Goal: Information Seeking & Learning: Learn about a topic

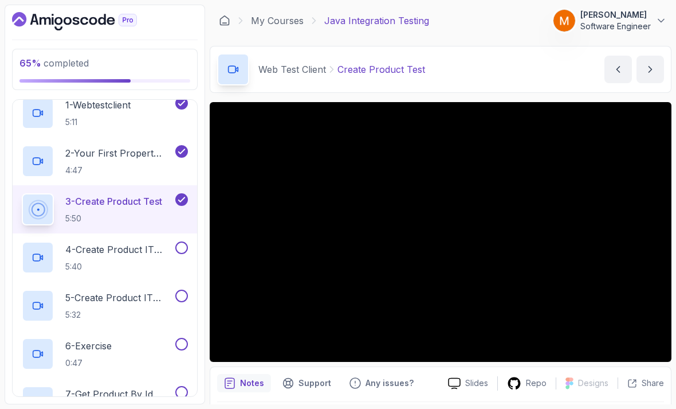
scroll to position [159, 0]
click at [91, 245] on p "4 - Create Product IT (Part 1)" at bounding box center [119, 250] width 108 height 14
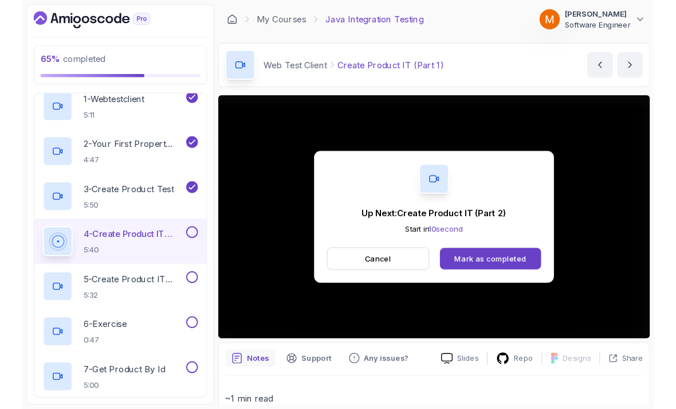
scroll to position [8, 0]
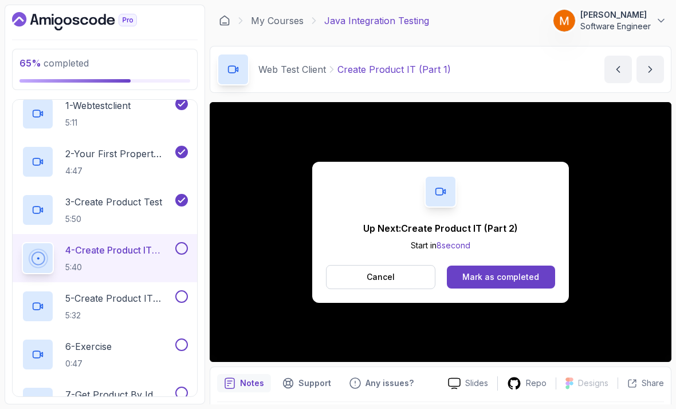
click at [186, 244] on button at bounding box center [181, 248] width 13 height 13
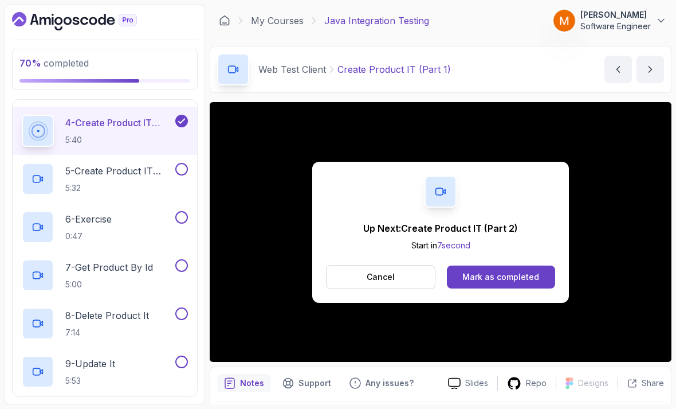
scroll to position [287, 0]
click at [97, 182] on p "5:32" at bounding box center [119, 186] width 108 height 11
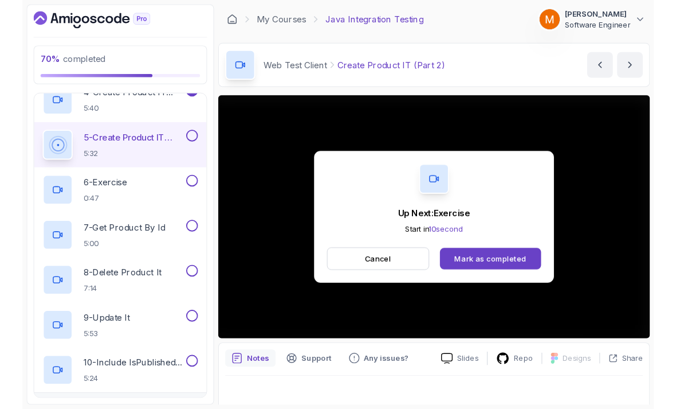
scroll to position [8, 0]
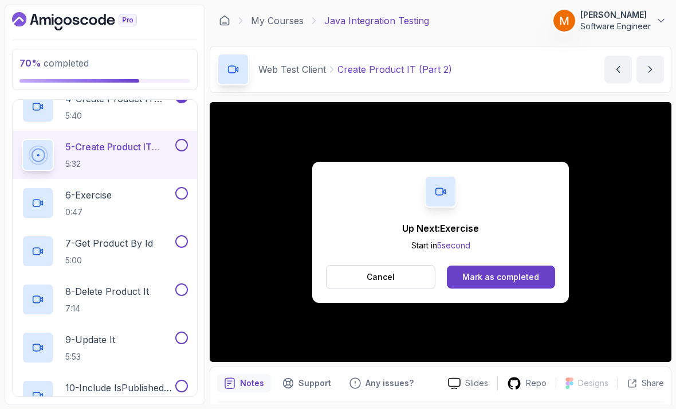
click at [178, 139] on button at bounding box center [181, 145] width 13 height 13
click at [95, 190] on p "6 - Exercise" at bounding box center [88, 195] width 46 height 14
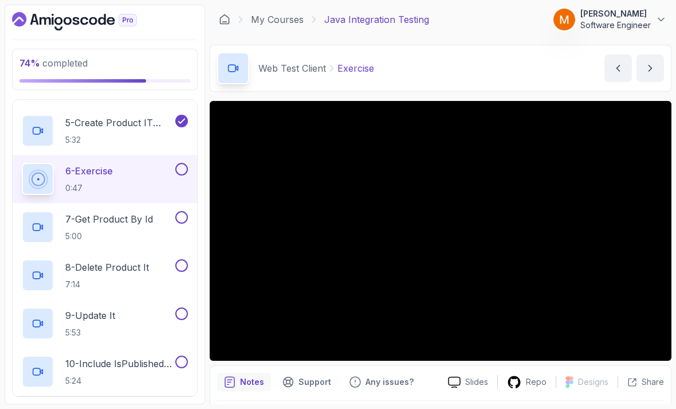
scroll to position [1, 0]
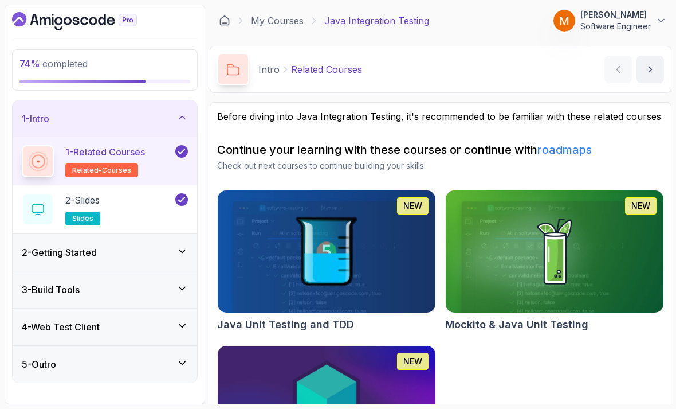
click at [37, 113] on h3 "1 - Intro" at bounding box center [36, 119] width 28 height 14
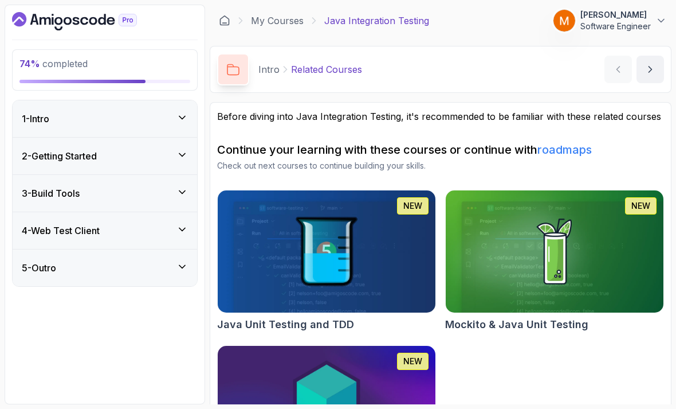
click at [44, 228] on h3 "4 - Web Test Client" at bounding box center [61, 230] width 78 height 14
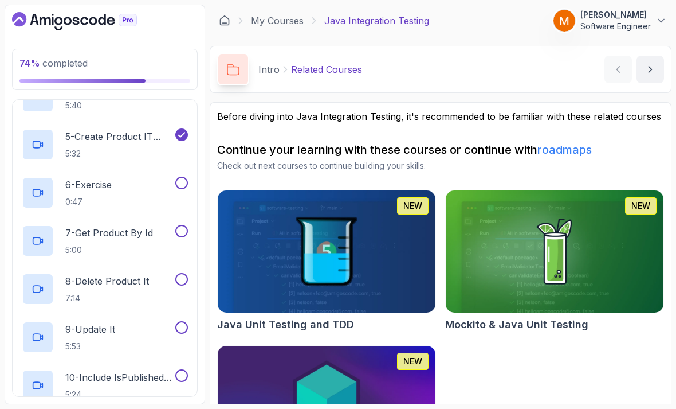
scroll to position [319, 0]
click at [84, 189] on h2 "6 - Exercise 0:47" at bounding box center [88, 194] width 46 height 30
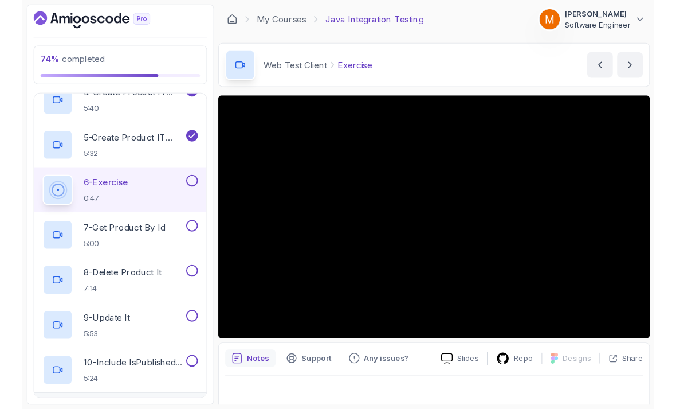
scroll to position [8, 0]
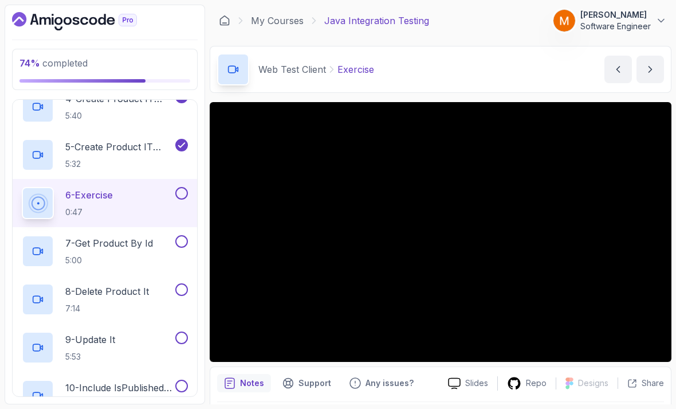
click at [180, 187] on button at bounding box center [181, 193] width 13 height 13
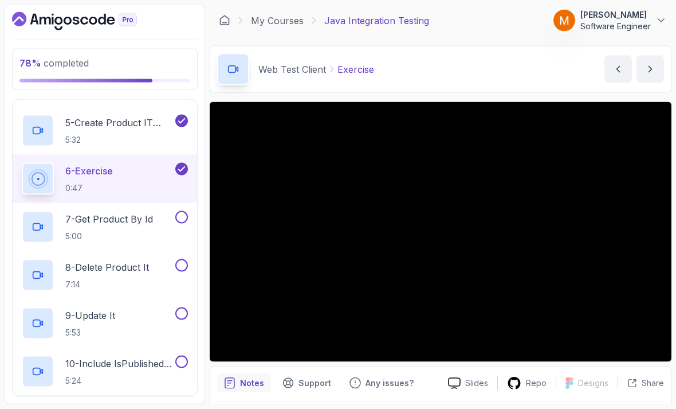
scroll to position [37, 0]
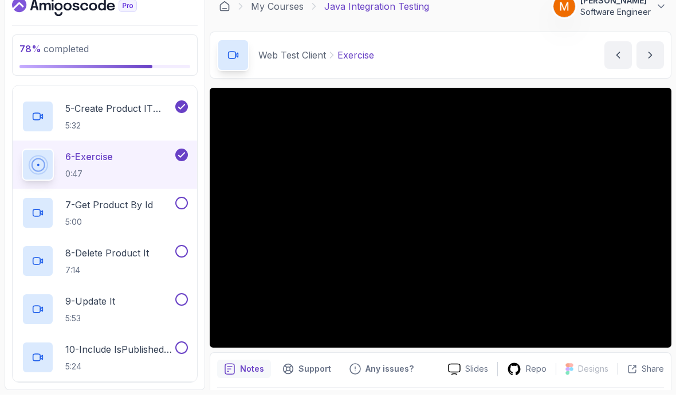
click at [95, 230] on p "5:00" at bounding box center [109, 235] width 88 height 11
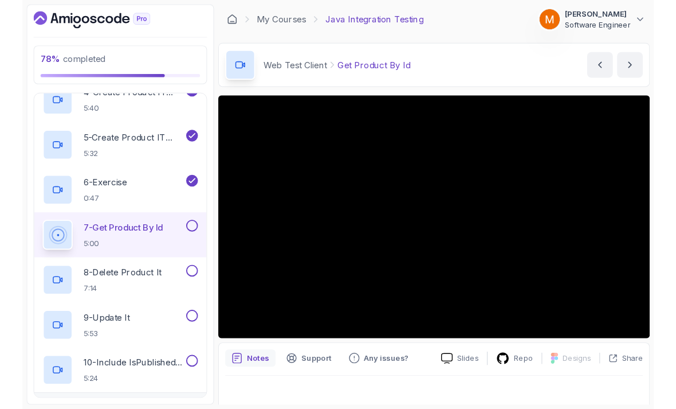
scroll to position [8, 0]
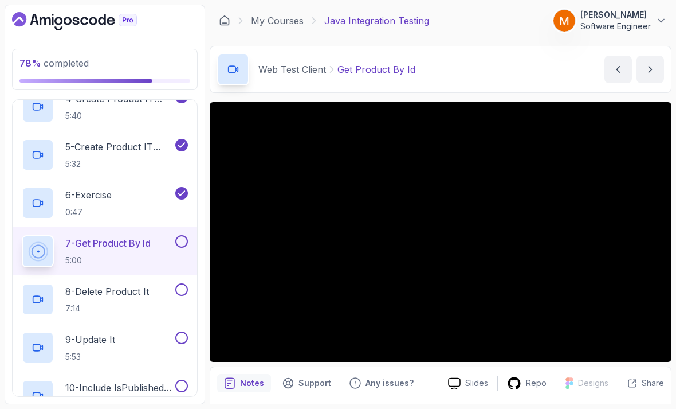
click at [179, 236] on button at bounding box center [181, 241] width 13 height 13
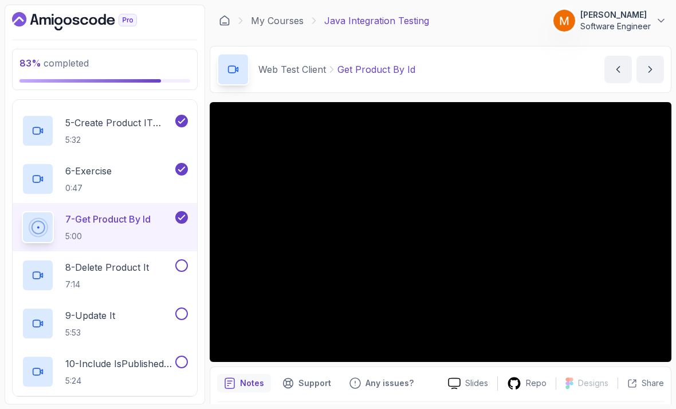
scroll to position [37, 0]
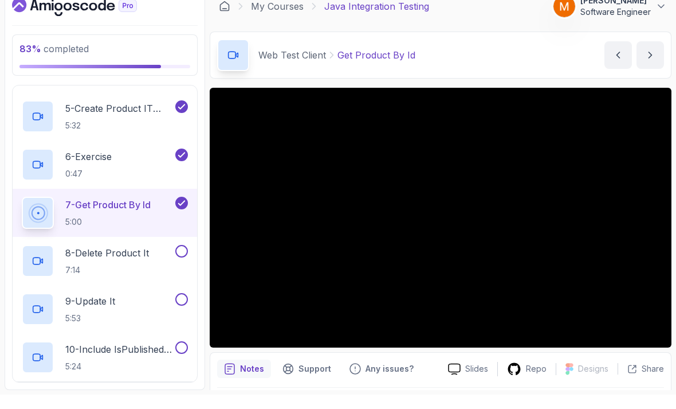
click at [86, 260] on p "8 - Delete Product It" at bounding box center [107, 267] width 84 height 14
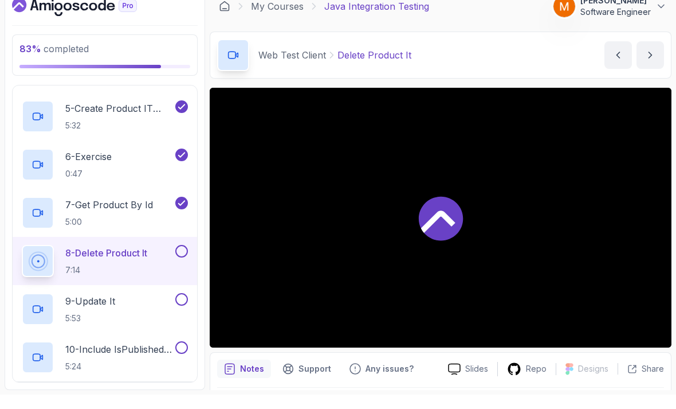
click at [83, 308] on p "9 - Update It" at bounding box center [90, 315] width 50 height 14
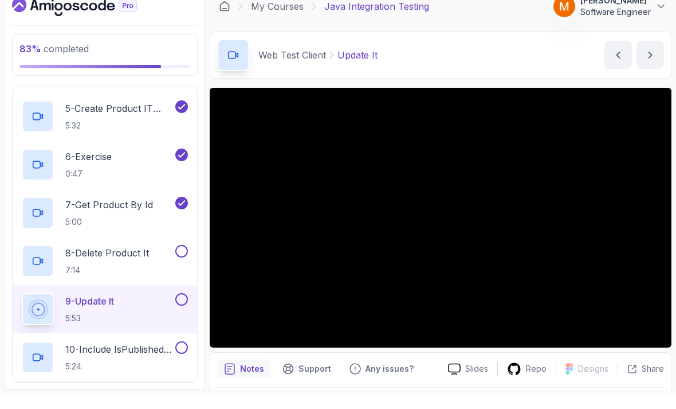
click at [113, 356] on h2 "10 - Include isPublished In DTO 5:24" at bounding box center [119, 371] width 108 height 30
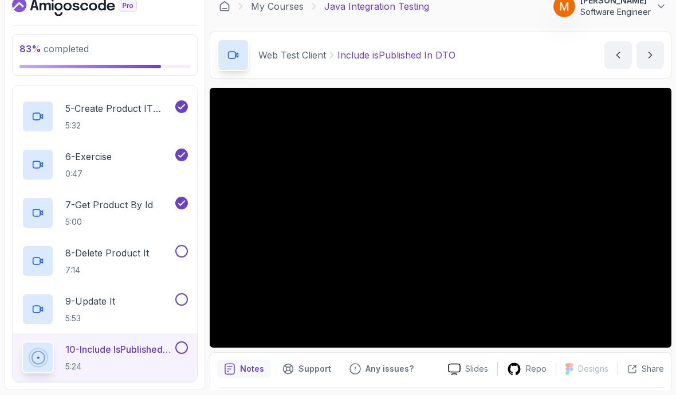
click at [180, 307] on button at bounding box center [181, 313] width 13 height 13
click at [179, 259] on button at bounding box center [181, 265] width 13 height 13
click at [103, 356] on p "10 - Include isPublished In DTO" at bounding box center [119, 363] width 108 height 14
click at [92, 260] on p "8 - Delete Product It" at bounding box center [107, 267] width 84 height 14
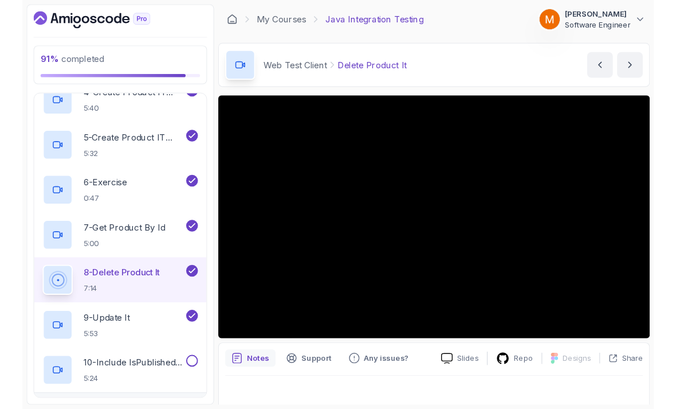
scroll to position [8, 0]
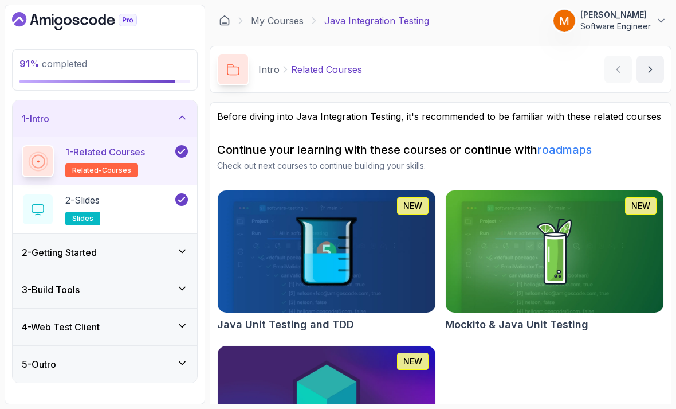
scroll to position [37, 0]
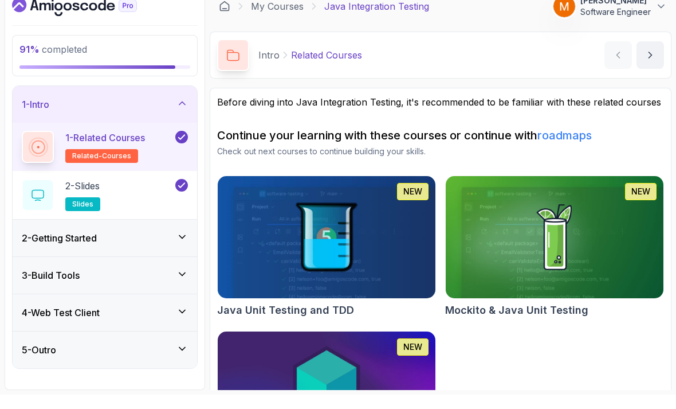
click at [41, 308] on div "4 - Web Test Client" at bounding box center [105, 326] width 185 height 37
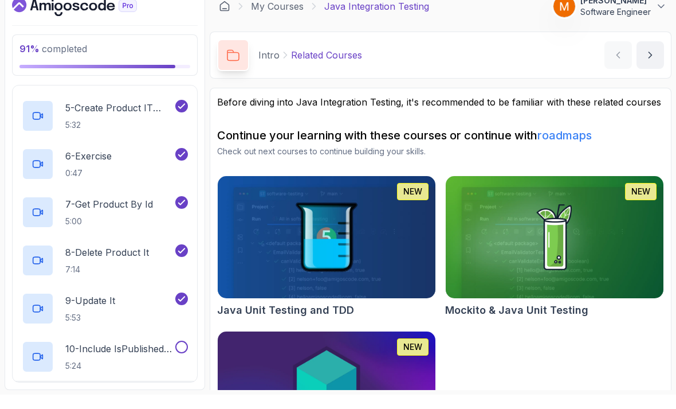
scroll to position [334, 0]
click at [98, 260] on h2 "8 - Delete Product It 7:14" at bounding box center [107, 275] width 84 height 30
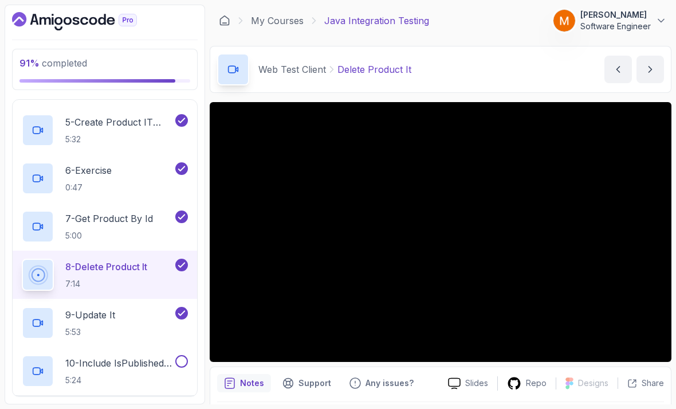
scroll to position [334, 0]
click at [177, 355] on button at bounding box center [181, 361] width 13 height 13
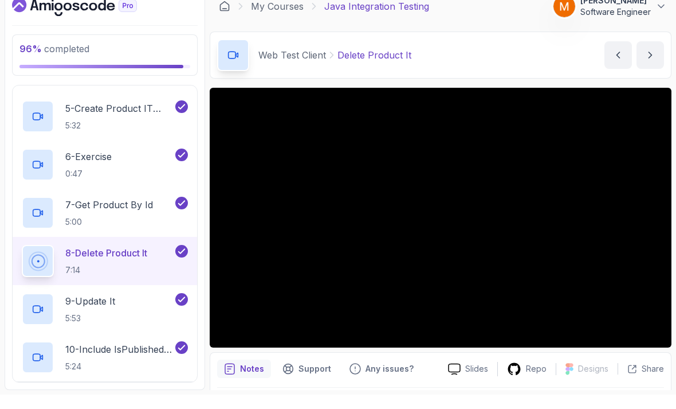
click at [77, 407] on div "5 - Outro" at bounding box center [105, 414] width 166 height 14
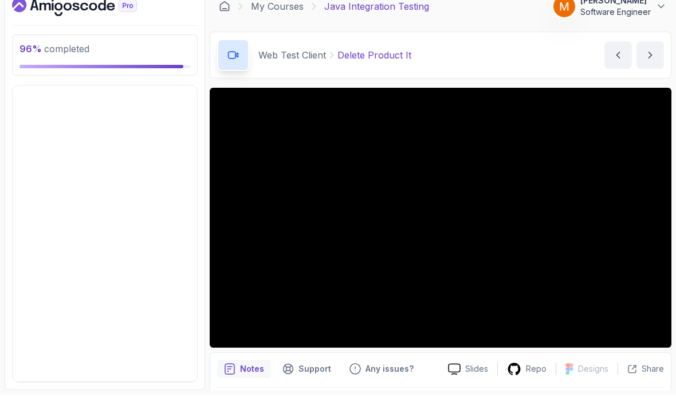
scroll to position [0, 0]
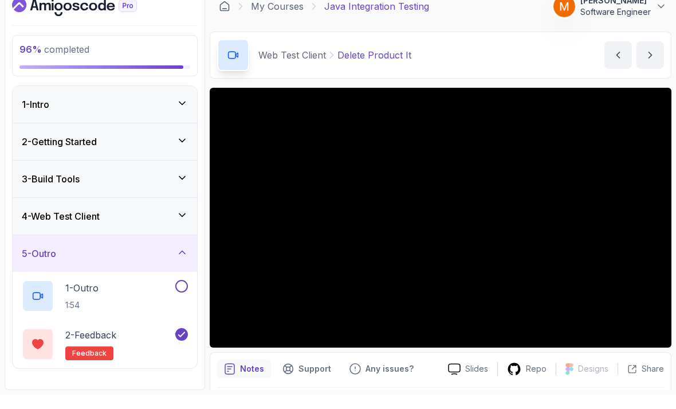
click at [83, 295] on p "1 - Outro" at bounding box center [81, 302] width 33 height 14
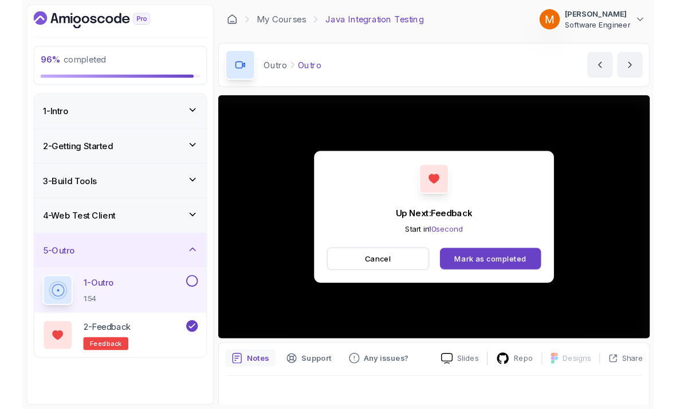
scroll to position [8, 0]
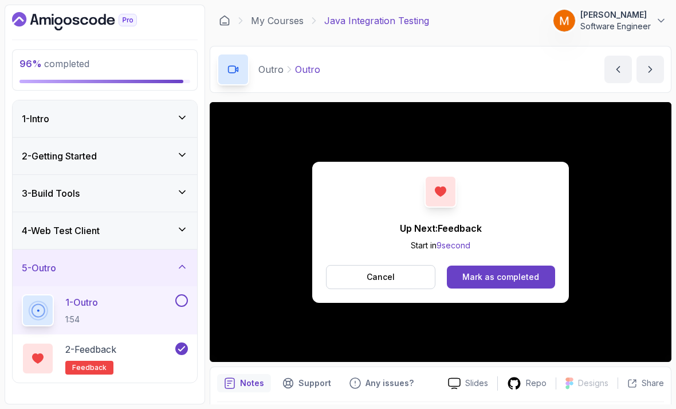
click at [186, 294] on button at bounding box center [181, 300] width 13 height 13
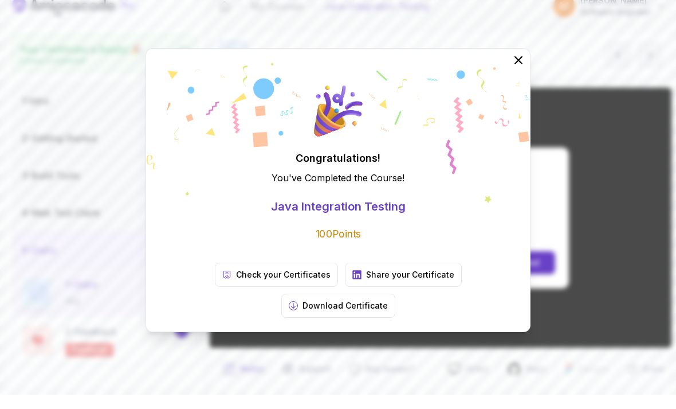
scroll to position [37, 0]
click at [519, 85] on button at bounding box center [518, 74] width 23 height 23
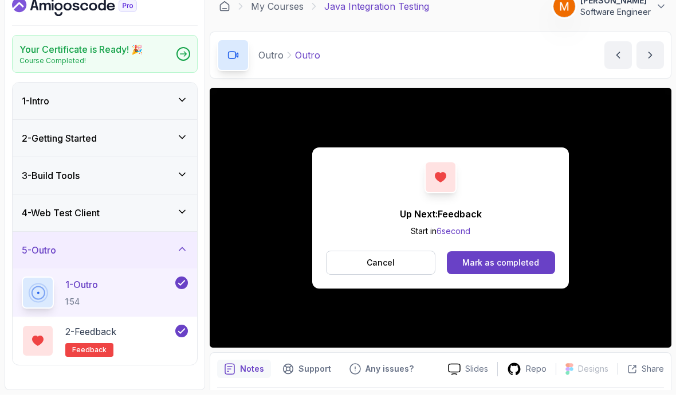
scroll to position [0, 0]
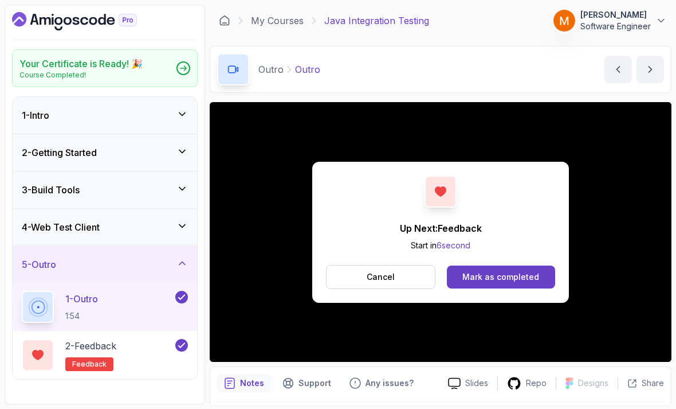
click at [281, 26] on link "My Courses" at bounding box center [277, 21] width 53 height 14
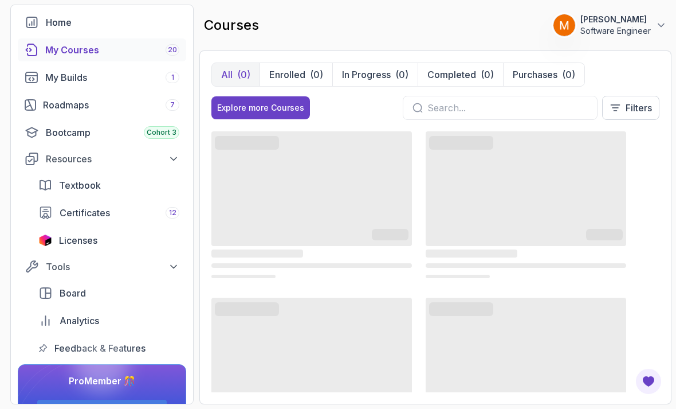
scroll to position [51, 0]
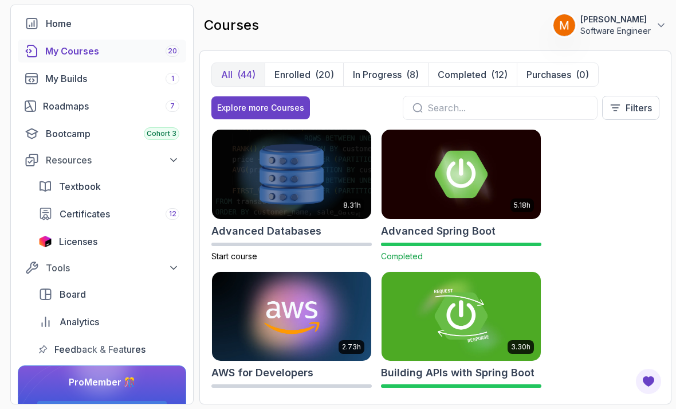
click at [499, 112] on input "text" at bounding box center [507, 108] width 160 height 14
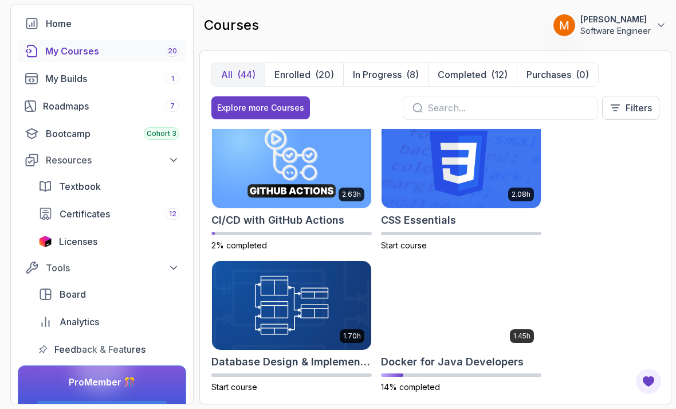
scroll to position [307, 0]
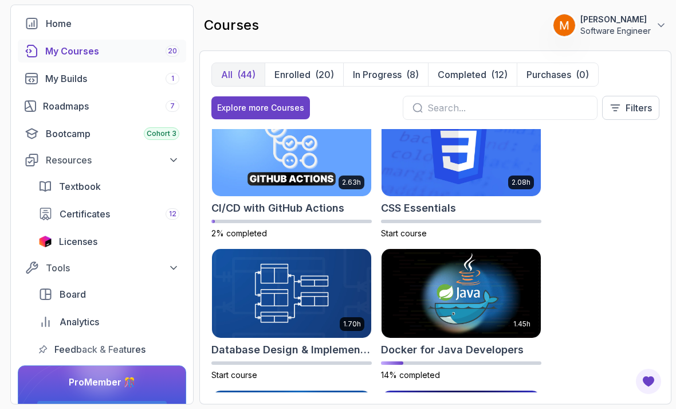
click at [452, 74] on p "Completed" at bounding box center [462, 75] width 49 height 14
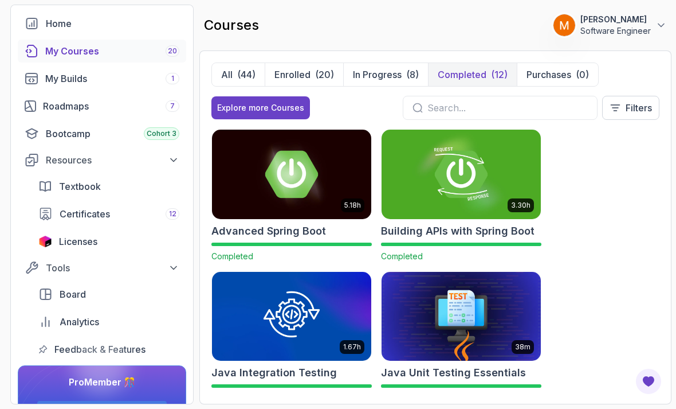
click at [364, 73] on p "In Progress" at bounding box center [377, 75] width 49 height 14
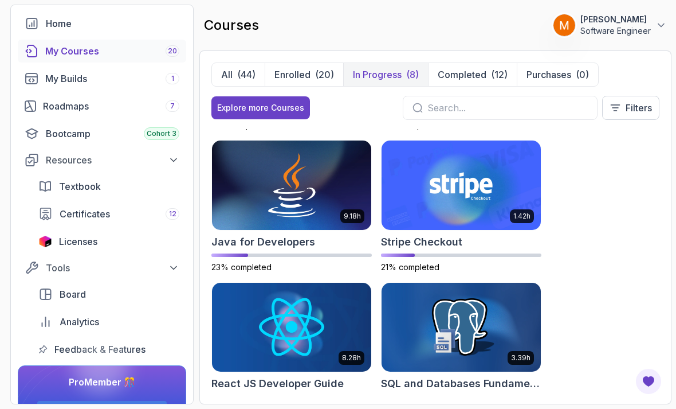
scroll to position [272, 0]
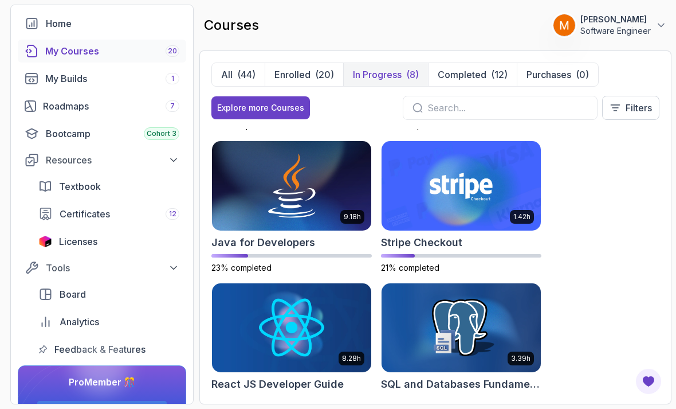
click at [287, 78] on p "Enrolled" at bounding box center [292, 75] width 36 height 14
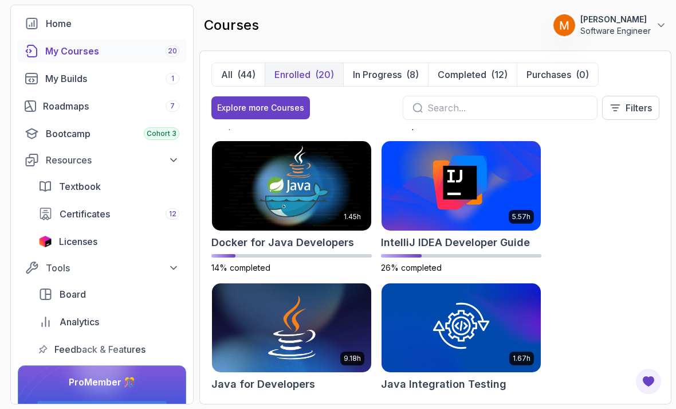
click at [234, 77] on button "All (44)" at bounding box center [238, 74] width 53 height 23
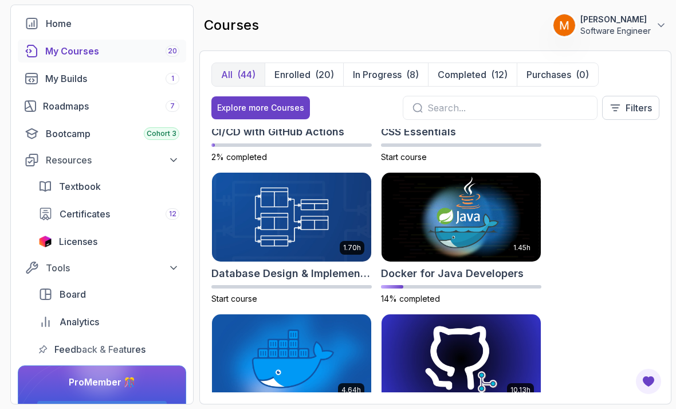
scroll to position [369, 0]
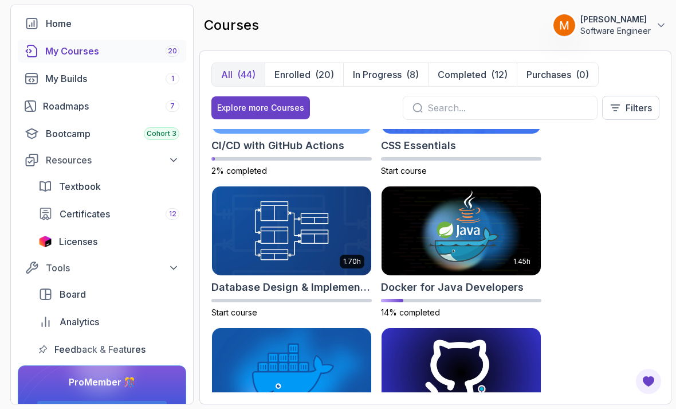
click at [421, 252] on img at bounding box center [461, 230] width 159 height 89
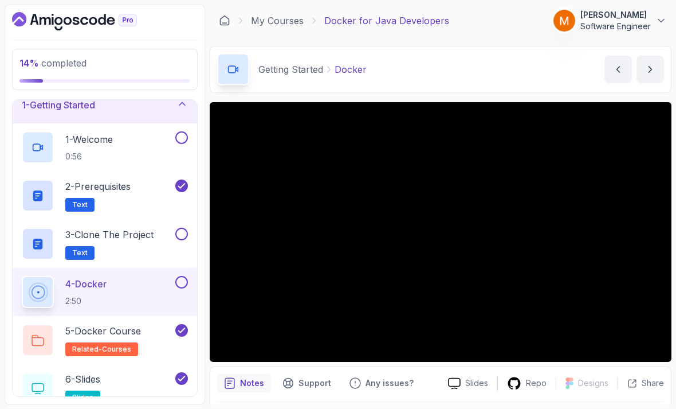
scroll to position [14, 0]
click at [88, 151] on p "0:56" at bounding box center [89, 155] width 48 height 11
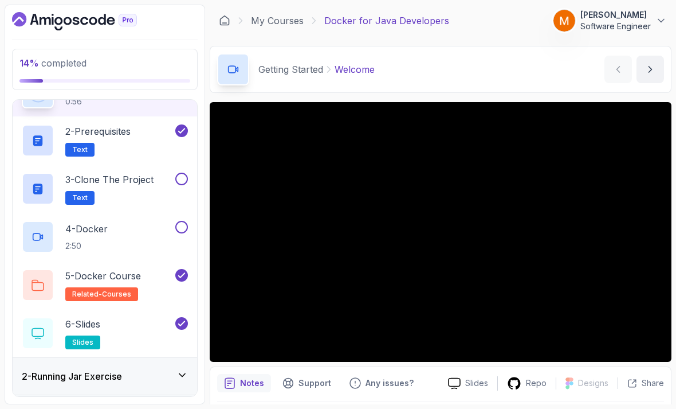
scroll to position [66, 0]
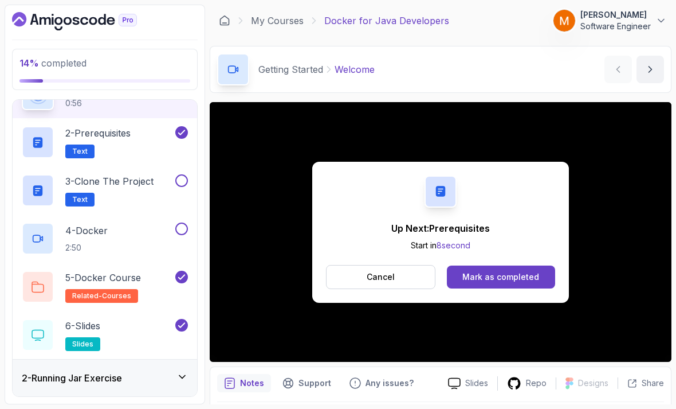
click at [353, 280] on button "Cancel" at bounding box center [380, 277] width 109 height 24
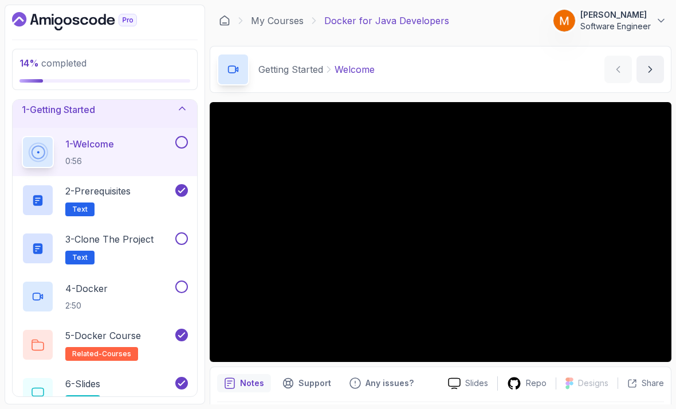
scroll to position [8, 0]
click at [176, 147] on div at bounding box center [180, 142] width 15 height 13
click at [183, 139] on button at bounding box center [181, 142] width 13 height 13
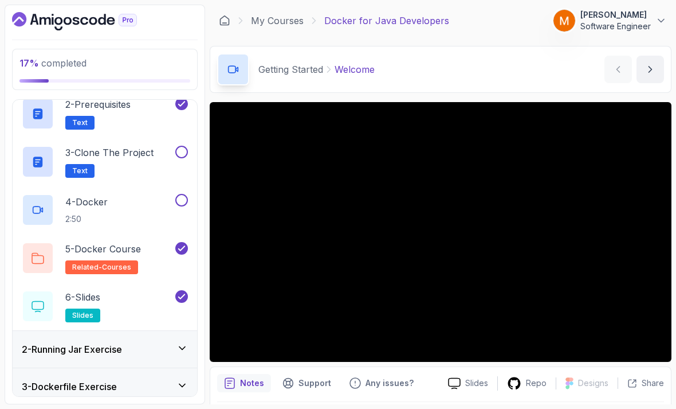
scroll to position [84, 0]
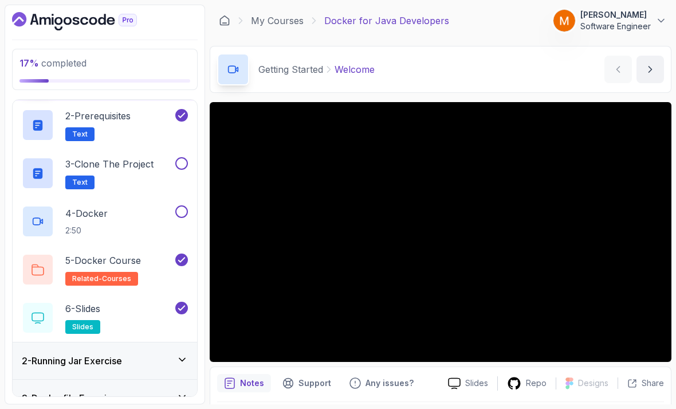
click at [85, 215] on p "4 - Docker" at bounding box center [86, 213] width 42 height 14
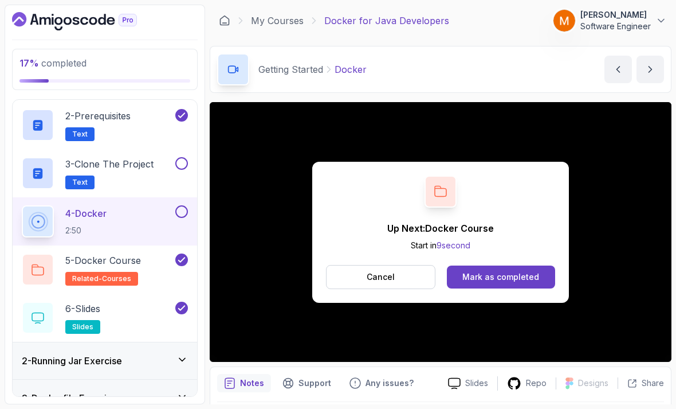
click at [183, 211] on button at bounding box center [181, 211] width 13 height 13
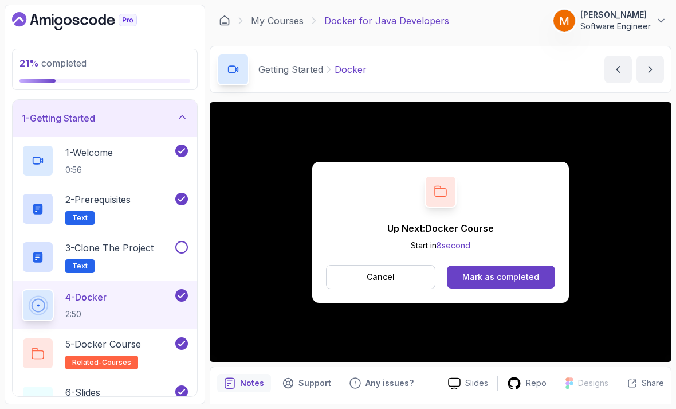
click at [95, 257] on h2 "3 - Clone the Project Text" at bounding box center [109, 257] width 88 height 32
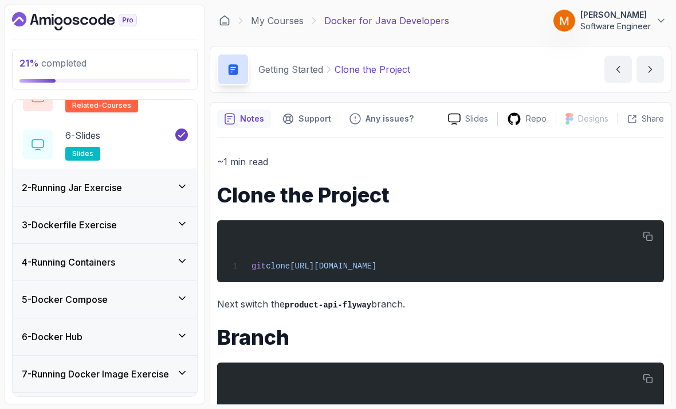
click at [55, 202] on div "2 - Running Jar Exercise" at bounding box center [105, 187] width 185 height 37
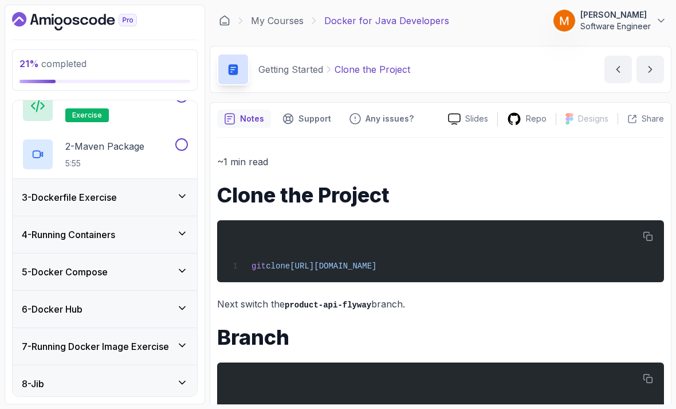
click at [61, 195] on h3 "3 - Dockerfile Exercise" at bounding box center [69, 197] width 95 height 14
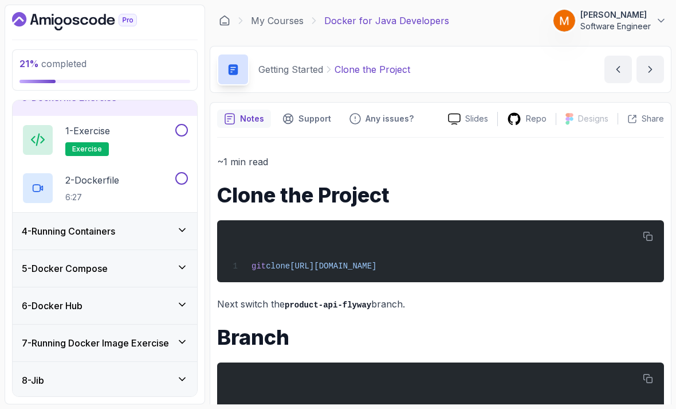
click at [67, 240] on div "4 - Running Containers" at bounding box center [105, 231] width 185 height 37
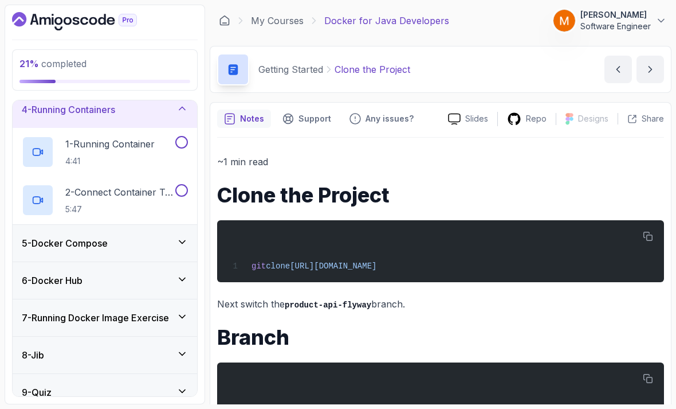
click at [69, 251] on div "5 - Docker Compose" at bounding box center [105, 243] width 185 height 37
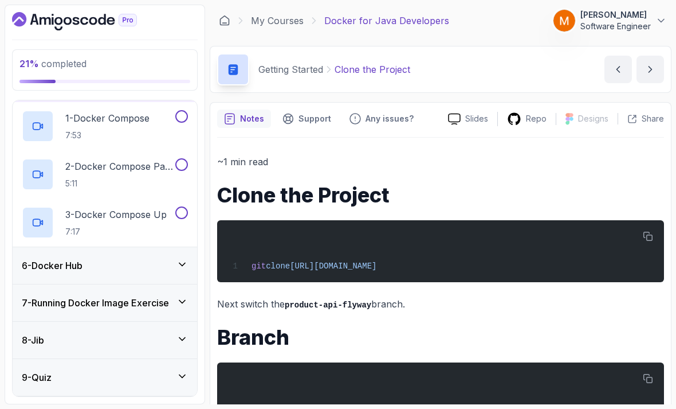
click at [65, 272] on div "6 - Docker Hub" at bounding box center [105, 265] width 185 height 37
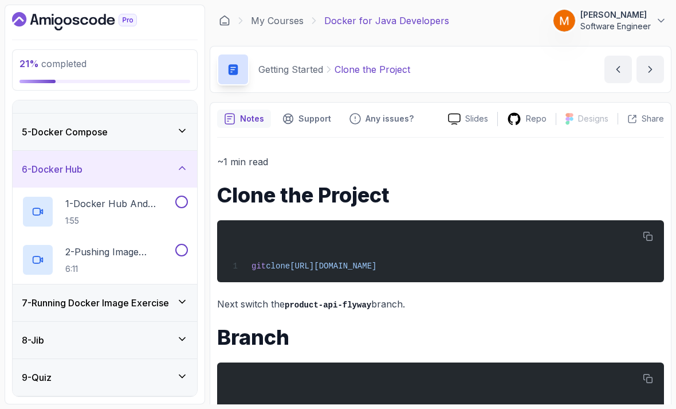
click at [108, 304] on h3 "7 - Running Docker Image Exercise" at bounding box center [95, 303] width 147 height 14
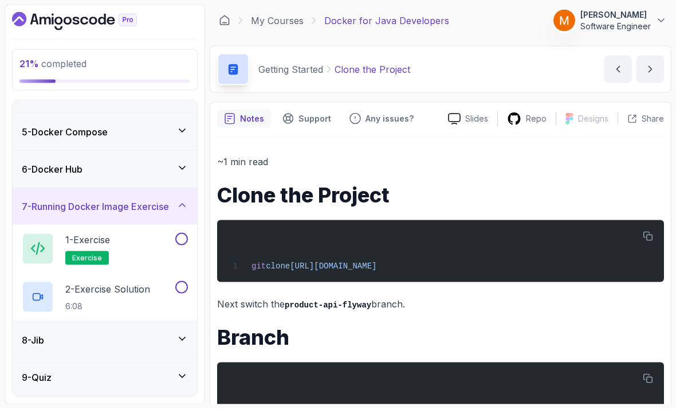
scroll to position [37, 0]
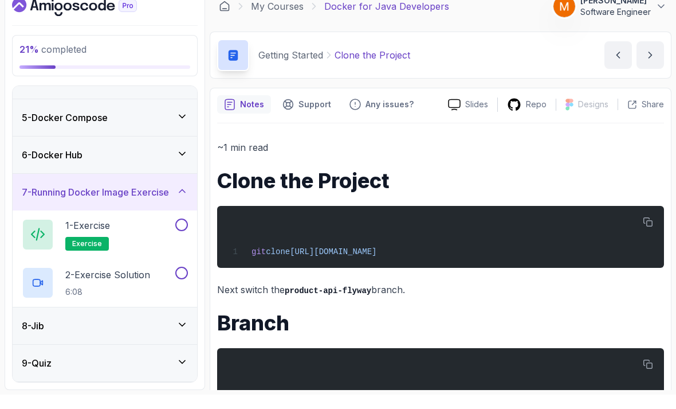
click at [83, 321] on div "8 - Jib" at bounding box center [105, 339] width 185 height 37
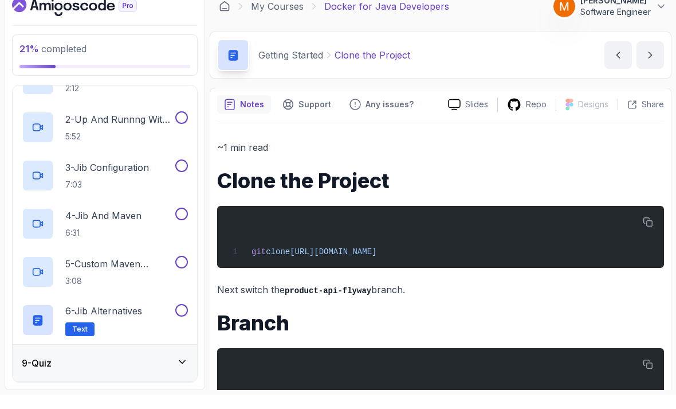
click at [113, 370] on div "9 - Quiz" at bounding box center [105, 377] width 166 height 14
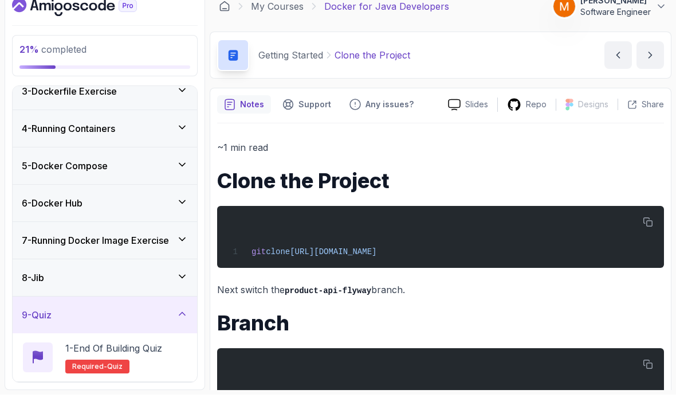
click at [132, 407] on div "10 - Next Steps" at bounding box center [105, 414] width 166 height 14
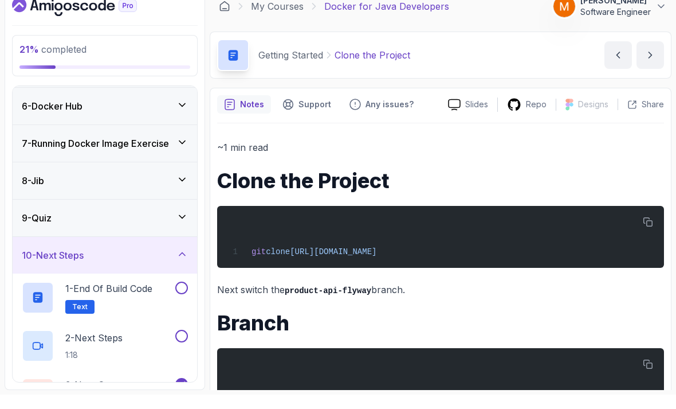
scroll to position [184, 0]
click at [110, 296] on h2 "1 - End of build code Text" at bounding box center [108, 312] width 87 height 32
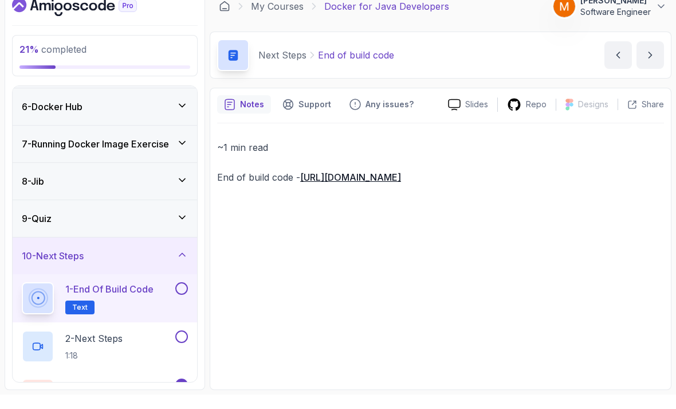
click at [180, 296] on button at bounding box center [181, 302] width 13 height 13
click at [109, 346] on p "2 - Next Steps" at bounding box center [93, 353] width 57 height 14
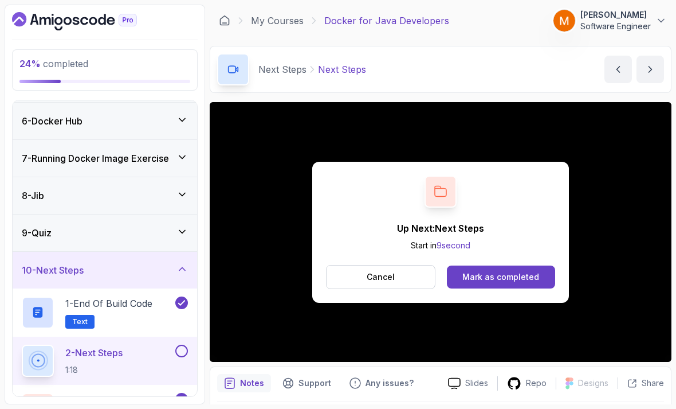
scroll to position [184, 0]
click at [178, 347] on button at bounding box center [181, 350] width 13 height 13
click at [345, 274] on button "Cancel" at bounding box center [380, 277] width 109 height 24
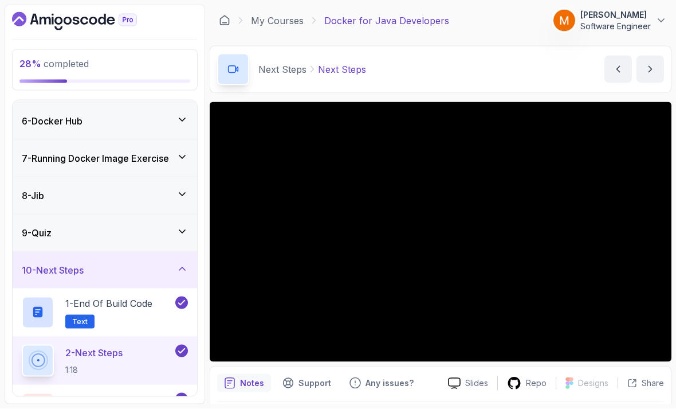
scroll to position [37, 0]
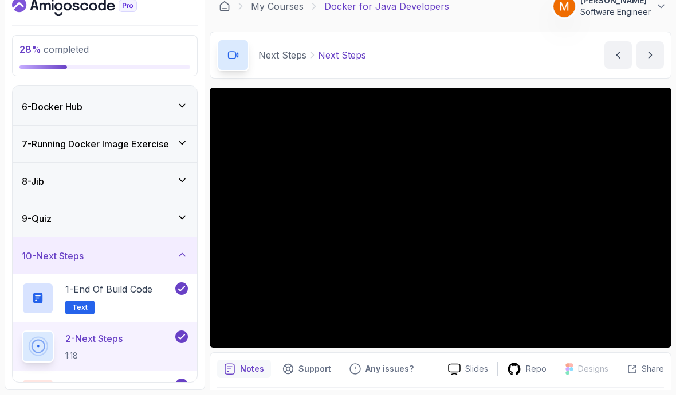
click at [44, 263] on h3 "10 - Next Steps" at bounding box center [53, 270] width 62 height 14
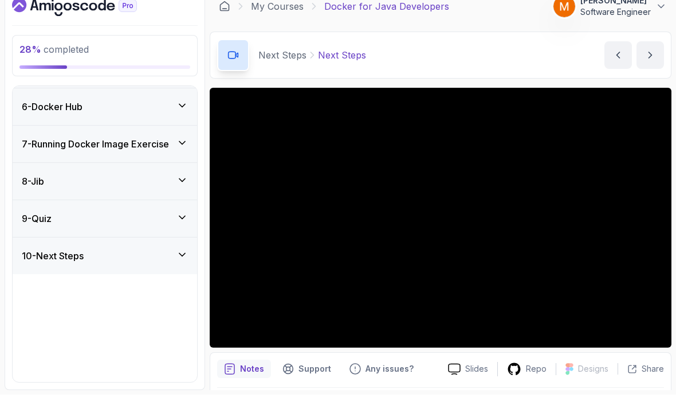
scroll to position [40, 0]
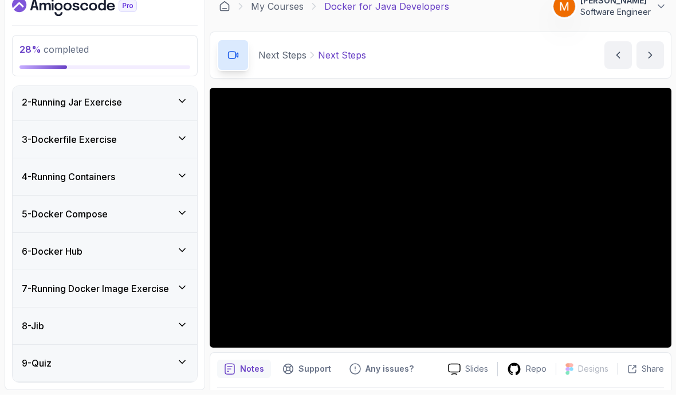
click at [52, 333] on div "8 - Jib" at bounding box center [105, 340] width 166 height 14
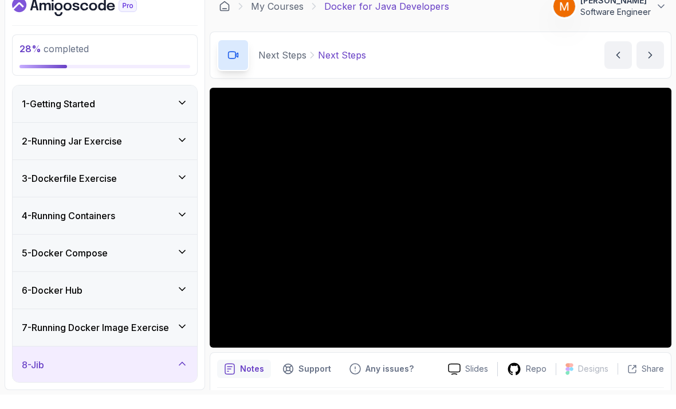
scroll to position [0, 0]
click at [51, 137] on div "2 - Running Jar Exercise" at bounding box center [105, 155] width 185 height 37
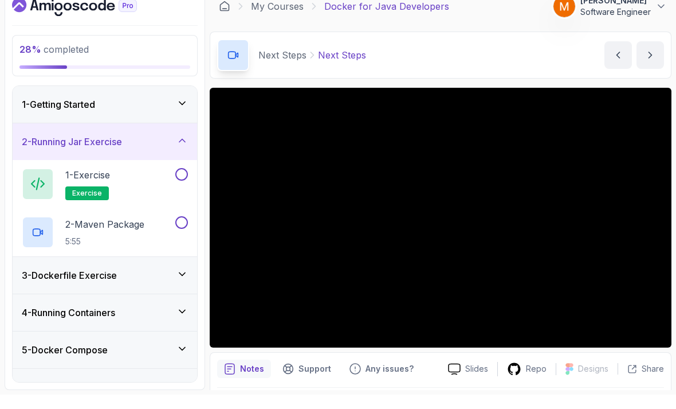
click at [47, 100] on div "1 - Getting Started" at bounding box center [105, 118] width 185 height 37
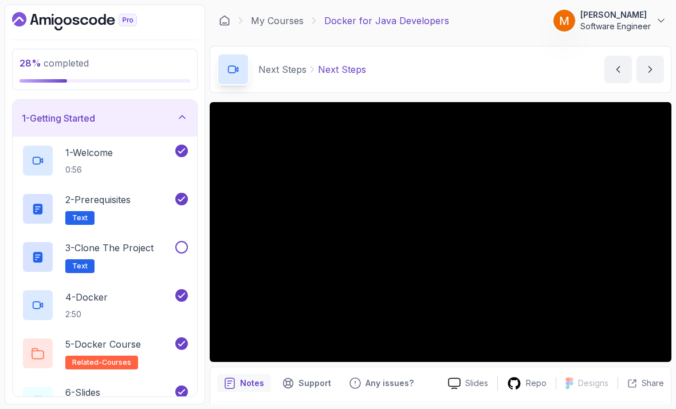
click at [97, 254] on p "3 - Clone the Project" at bounding box center [109, 248] width 88 height 14
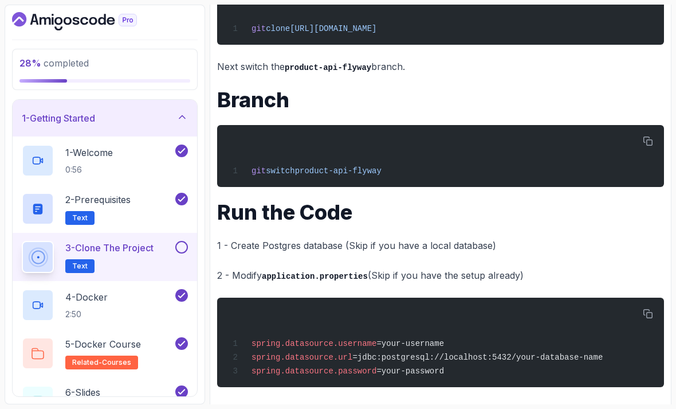
scroll to position [37, 0]
